Goal: Transaction & Acquisition: Book appointment/travel/reservation

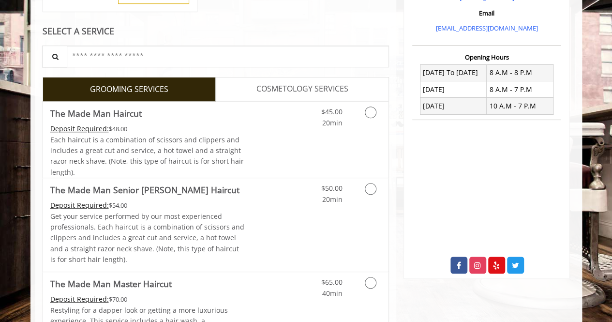
scroll to position [334, 0]
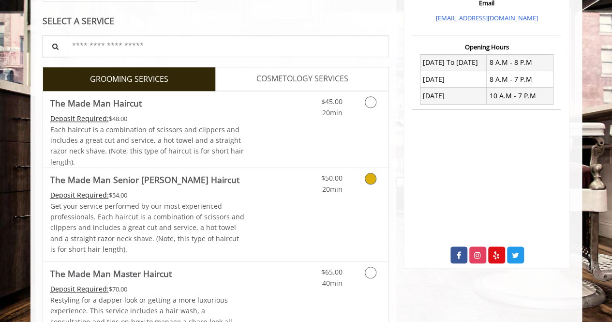
click at [354, 203] on div "$50.00 20min" at bounding box center [345, 214] width 87 height 93
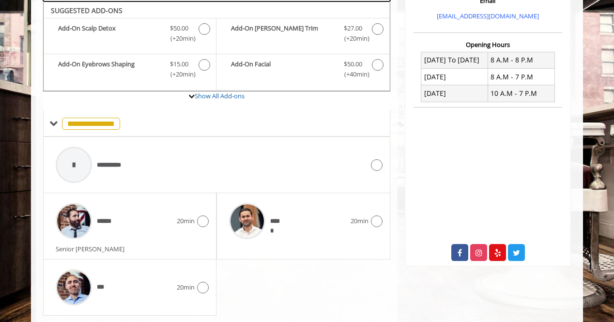
scroll to position [361, 0]
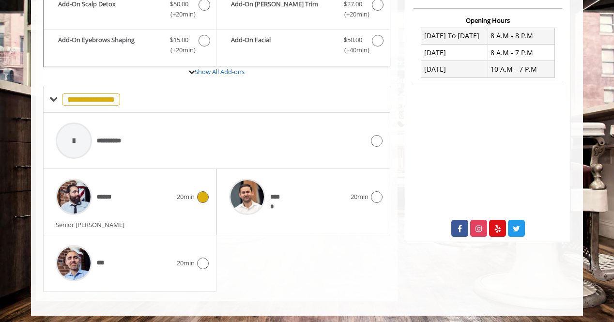
click at [153, 190] on div "******" at bounding box center [114, 197] width 126 height 46
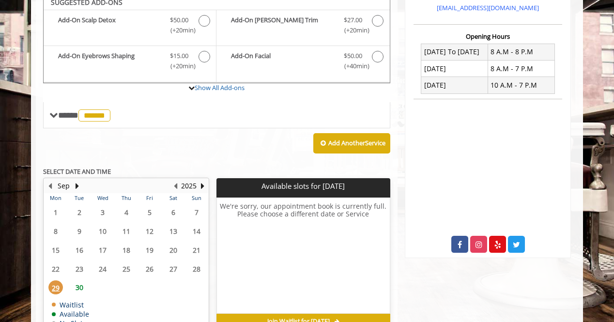
scroll to position [337, 0]
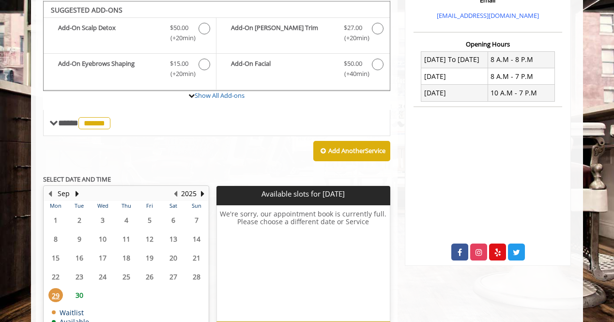
click at [84, 293] on span "30" at bounding box center [79, 295] width 15 height 14
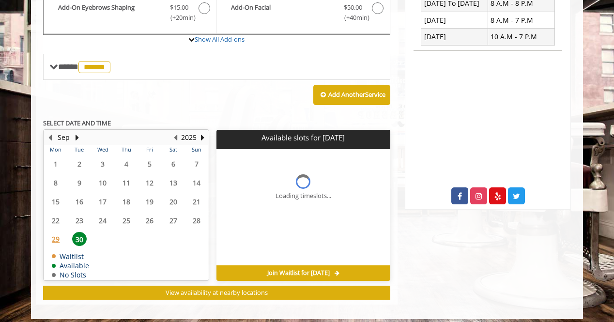
scroll to position [397, 0]
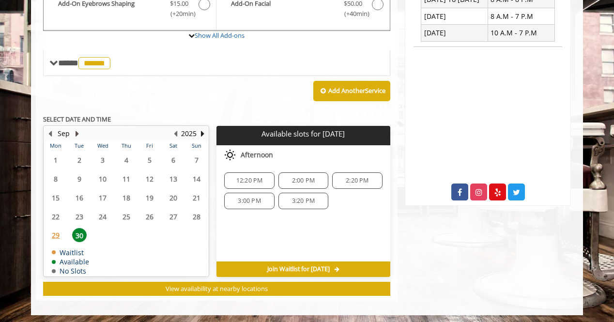
click at [79, 131] on button "Next Month" at bounding box center [77, 133] width 8 height 11
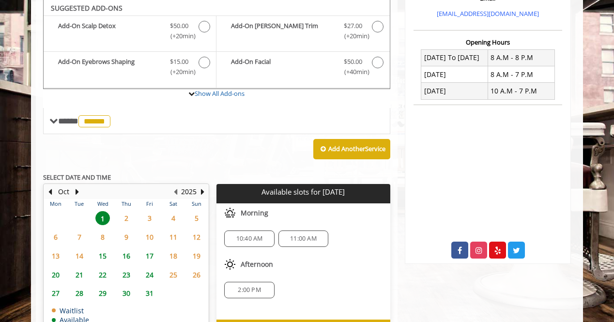
scroll to position [337, 0]
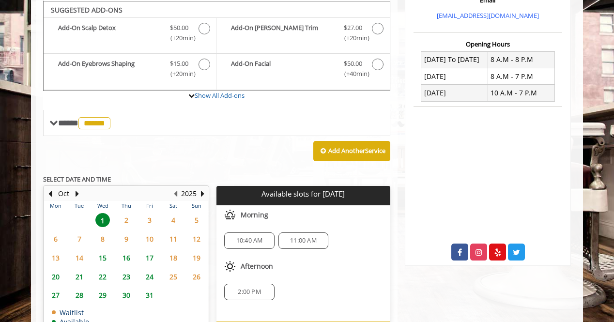
click at [133, 221] on span "2" at bounding box center [126, 220] width 15 height 14
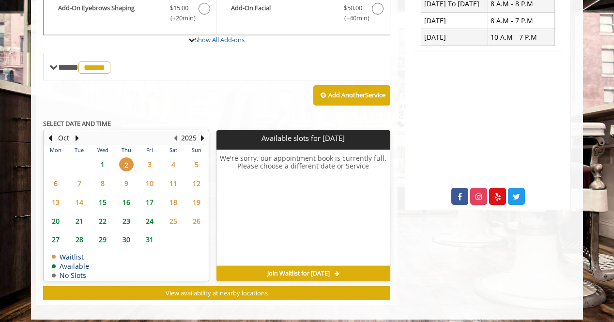
scroll to position [397, 0]
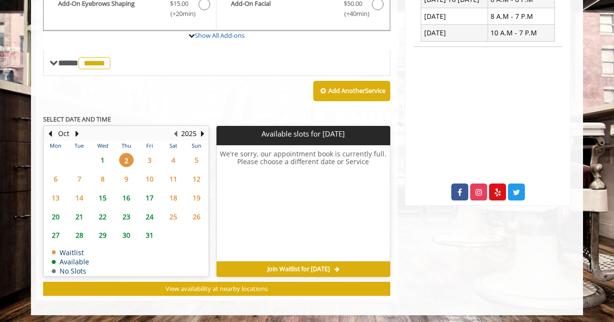
click at [106, 156] on span "1" at bounding box center [102, 160] width 15 height 14
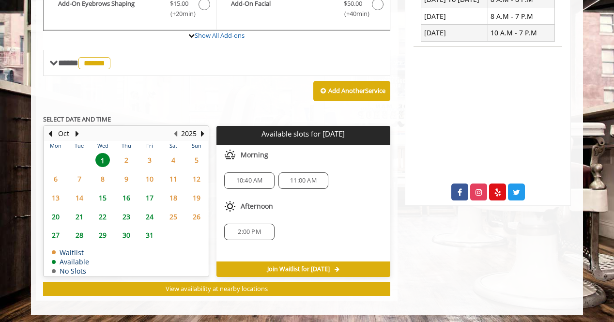
click at [252, 181] on span "10:40 AM" at bounding box center [249, 181] width 27 height 8
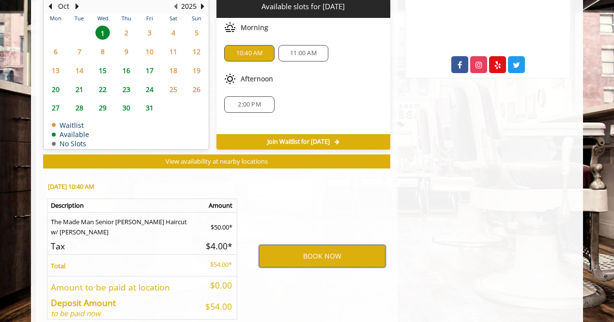
scroll to position [523, 0]
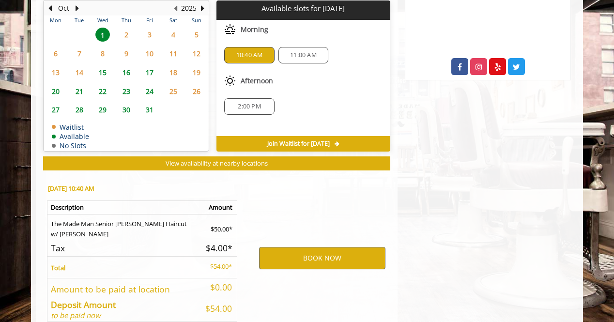
click at [305, 51] on span "11:00 AM" at bounding box center [303, 55] width 27 height 8
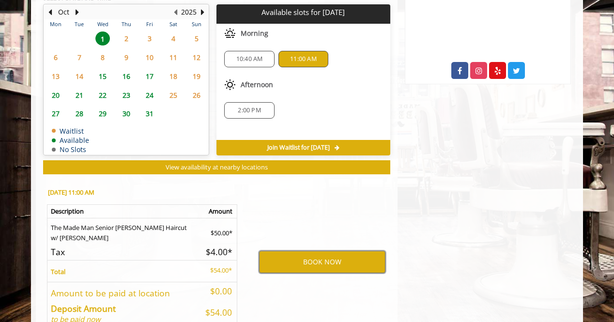
scroll to position [524, 0]
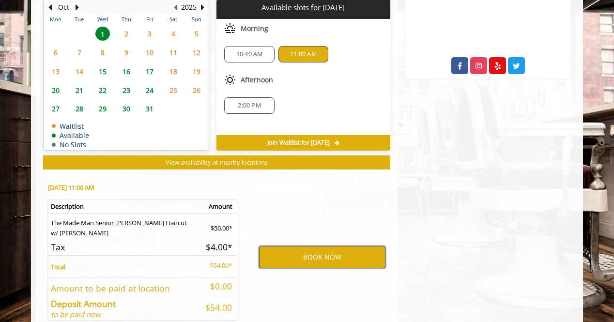
click at [342, 251] on button "BOOK NOW" at bounding box center [322, 257] width 126 height 22
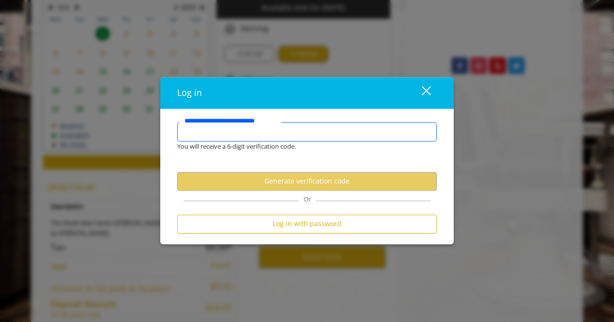
click at [292, 133] on input "**********" at bounding box center [306, 131] width 259 height 19
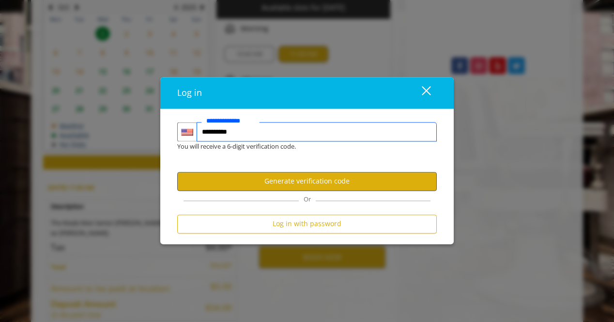
type input "**********"
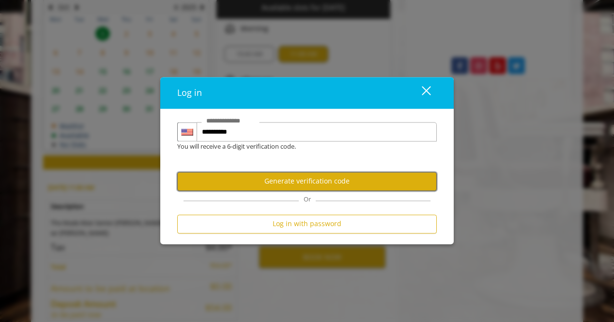
click at [305, 183] on button "Generate verification code" at bounding box center [306, 181] width 259 height 19
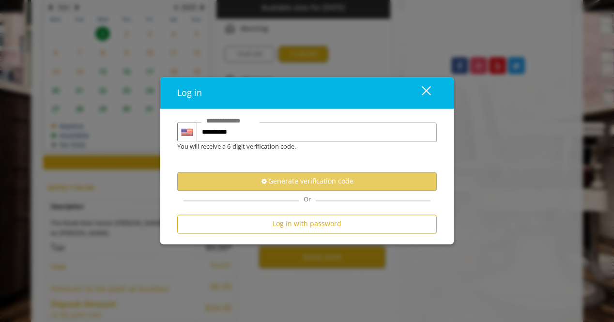
scroll to position [0, 0]
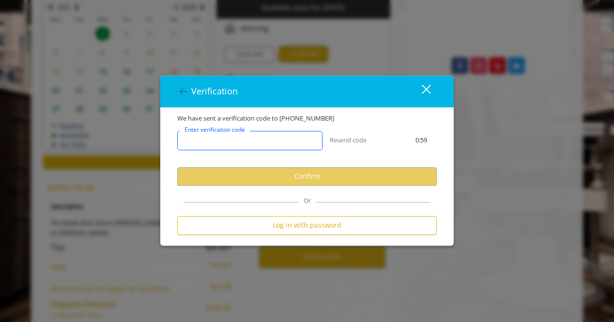
click at [281, 139] on input "Enter verification code" at bounding box center [249, 140] width 145 height 19
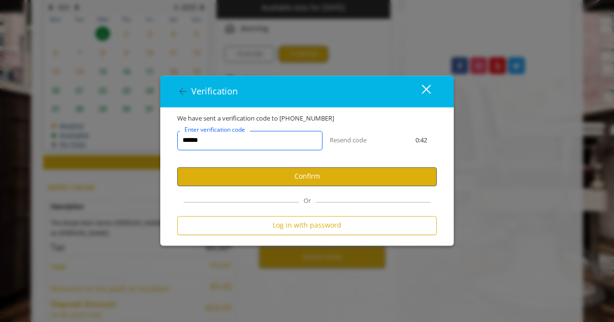
type input "******"
click at [309, 173] on button "Confirm" at bounding box center [306, 176] width 259 height 19
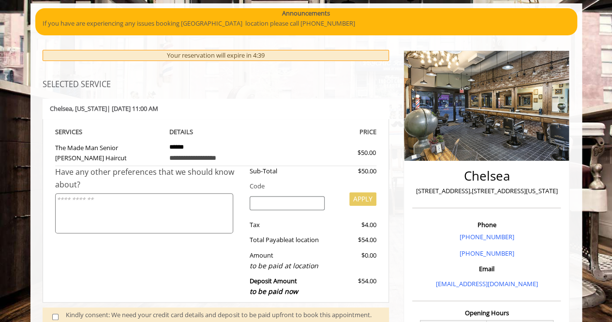
scroll to position [68, 0]
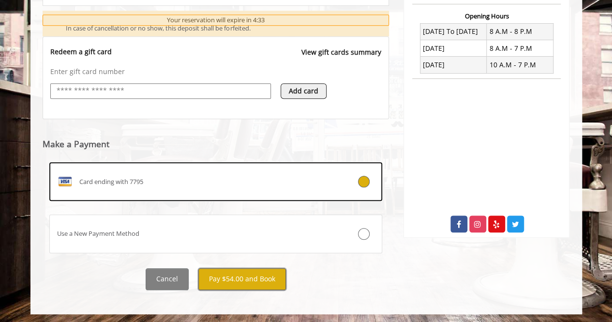
click at [268, 284] on button "Pay $54.00 and Book" at bounding box center [242, 279] width 88 height 22
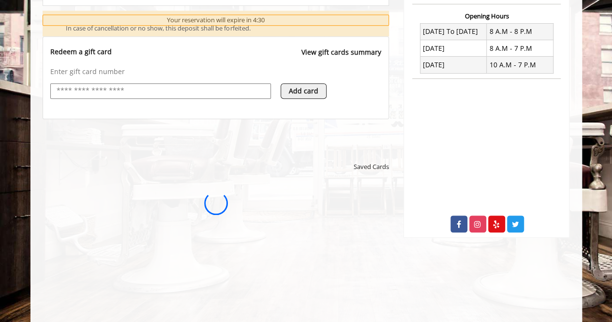
scroll to position [0, 0]
